Goal: Information Seeking & Learning: Understand process/instructions

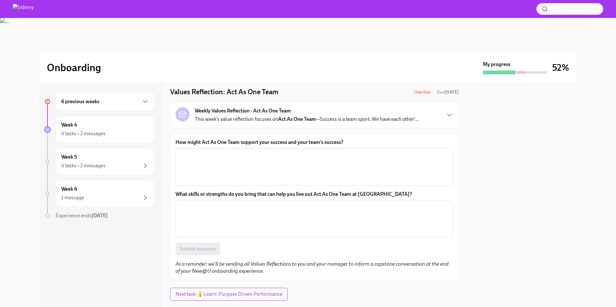
scroll to position [22, 0]
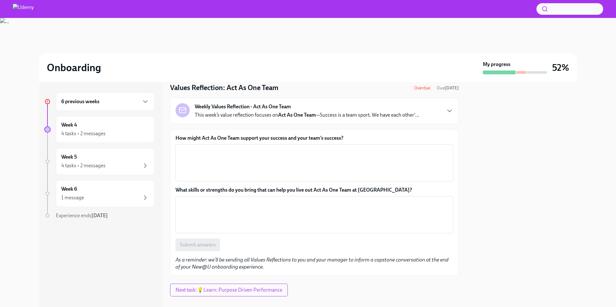
click at [298, 146] on div "x ​" at bounding box center [314, 162] width 278 height 37
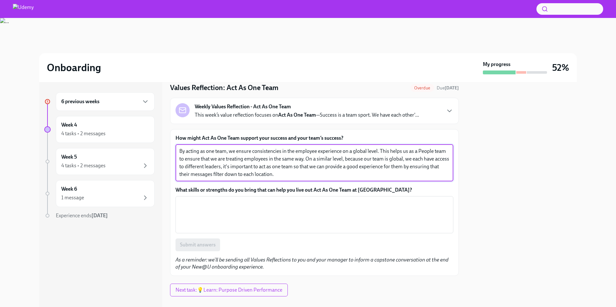
type textarea "By acting as one team, we ensure consistencies in the employee experience on a …"
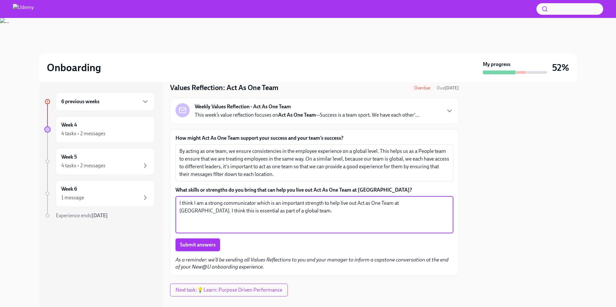
type textarea "I think I am a strong communicator which is an important strength to help live …"
click at [200, 250] on button "Submit answers" at bounding box center [197, 245] width 45 height 13
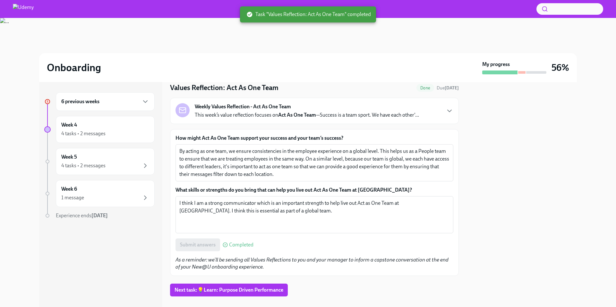
click at [141, 98] on div "6 previous weeks" at bounding box center [105, 102] width 88 height 8
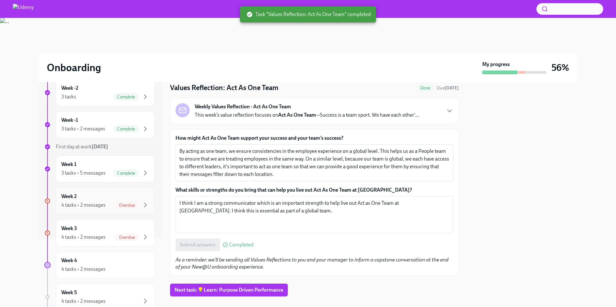
scroll to position [72, 0]
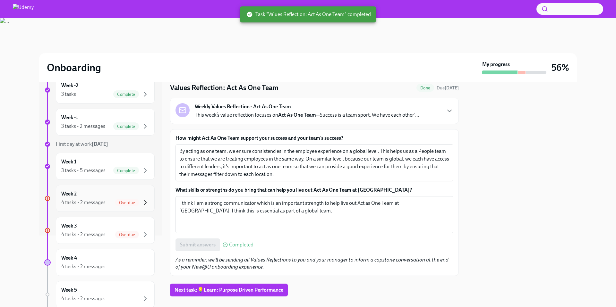
click at [148, 204] on icon "button" at bounding box center [145, 203] width 8 height 8
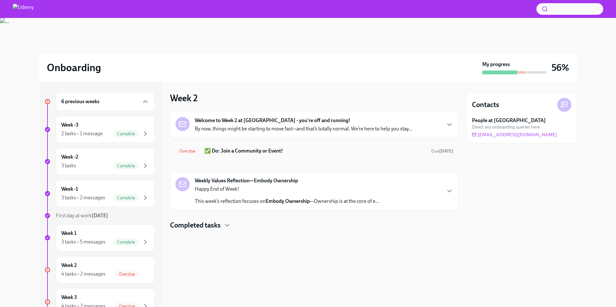
click at [265, 153] on h6 "✅ Do: Join a Community or Event!" at bounding box center [315, 151] width 222 height 7
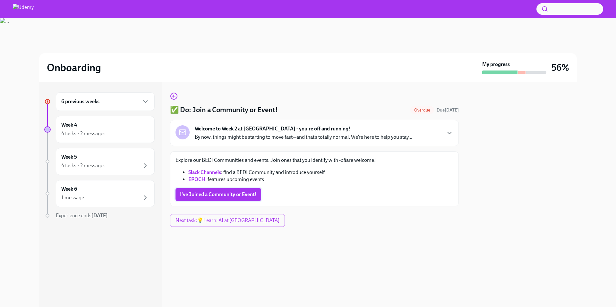
click at [245, 195] on span "I've Joined a Community or Event!" at bounding box center [218, 194] width 77 height 6
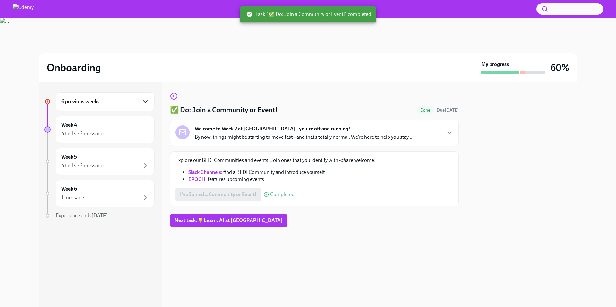
click at [146, 103] on icon "button" at bounding box center [145, 102] width 8 height 8
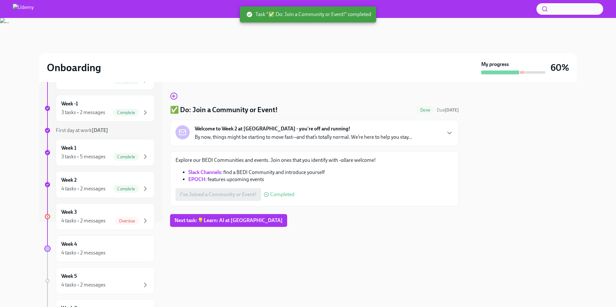
scroll to position [86, 0]
click at [129, 219] on span "Overdue" at bounding box center [127, 220] width 24 height 5
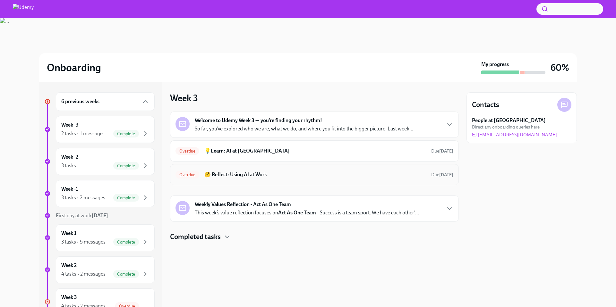
click at [306, 179] on div "Overdue 🤔 Reflect: Using AI at Work Due [DATE]" at bounding box center [314, 175] width 278 height 10
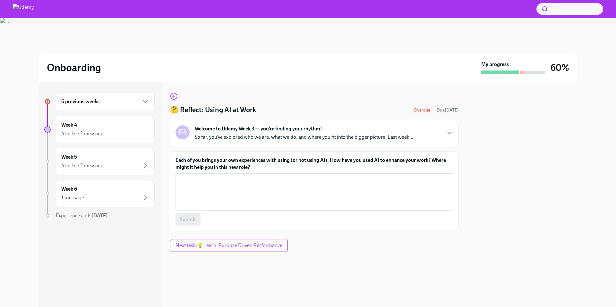
click at [306, 179] on textarea "Each of you brings your own experiences with using (or not using AI). How have …" at bounding box center [314, 192] width 270 height 31
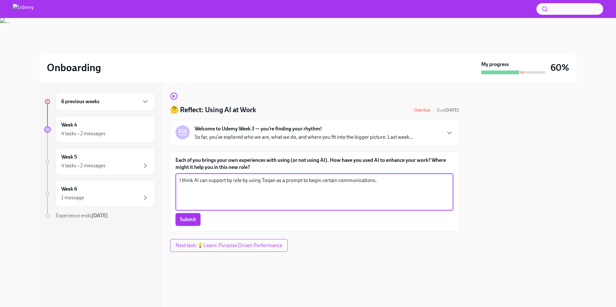
type textarea "I think AI can support by role by using Toqan as a prompt to begin certain comm…"
click at [198, 217] on button "Submit" at bounding box center [187, 219] width 25 height 13
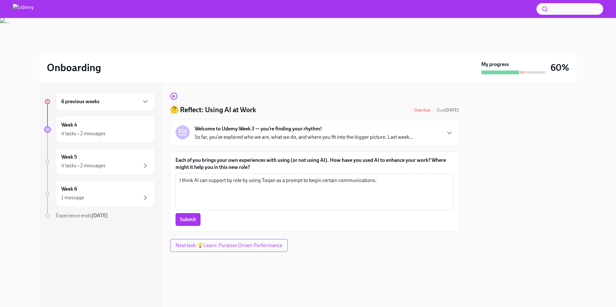
click at [152, 103] on div "6 previous weeks" at bounding box center [105, 101] width 99 height 19
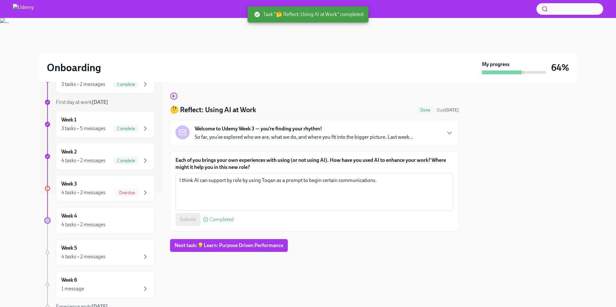
scroll to position [116, 0]
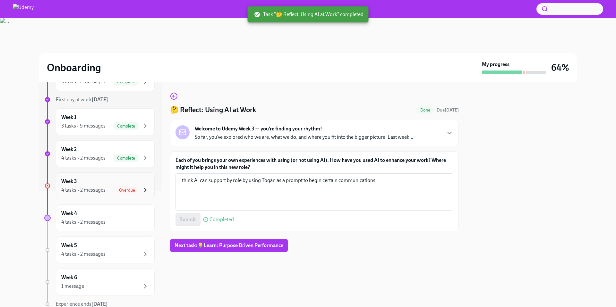
click at [141, 192] on icon "button" at bounding box center [145, 190] width 8 height 8
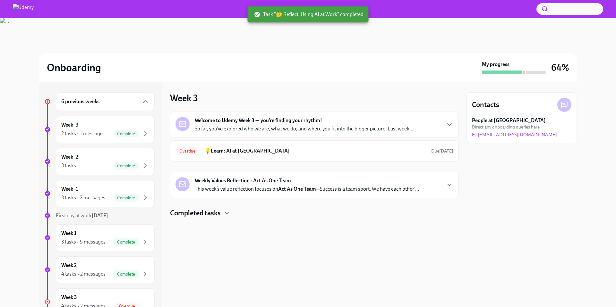
click at [259, 126] on p "So far, you’ve explored who we are, what we do, and where you fit into the bigg…" at bounding box center [304, 128] width 218 height 7
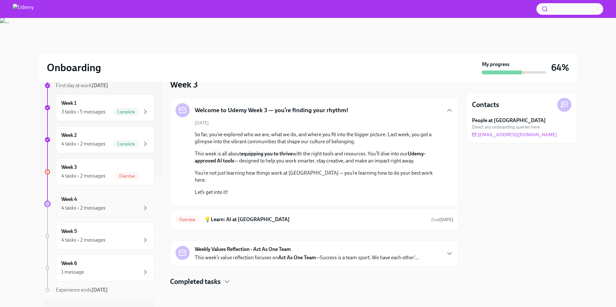
scroll to position [142, 0]
